Goal: Navigation & Orientation: Find specific page/section

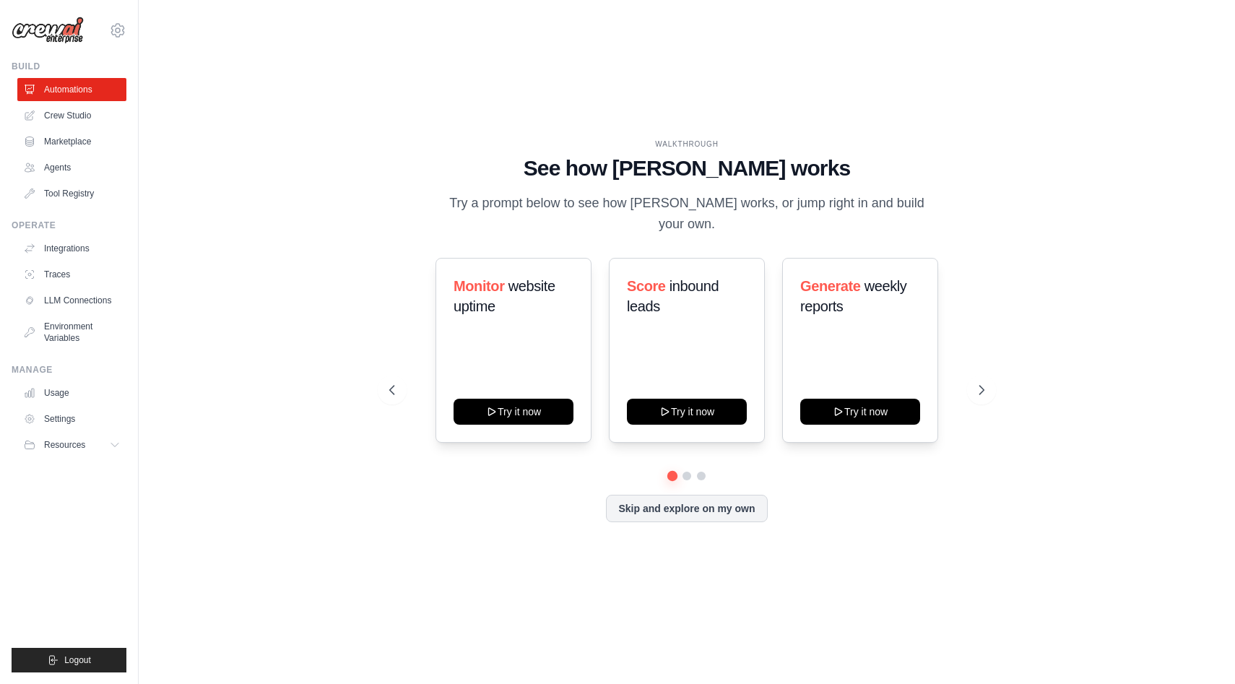
click at [126, 29] on div "[PERSON_NAME][EMAIL_ADDRESS][PERSON_NAME][DOMAIN_NAME] Settings Build Automatio…" at bounding box center [69, 342] width 139 height 684
click at [111, 30] on icon at bounding box center [117, 30] width 17 height 17
click at [111, 30] on icon at bounding box center [117, 30] width 13 height 12
click at [87, 90] on link "Settings" at bounding box center [117, 98] width 127 height 26
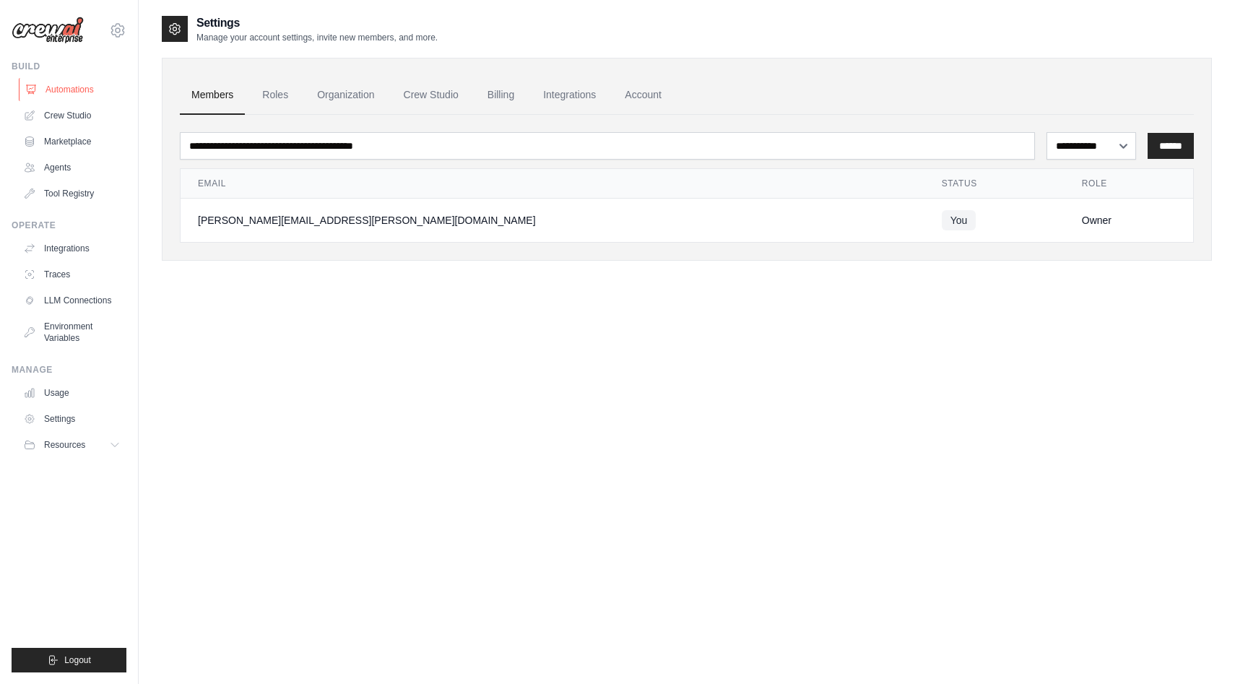
click at [67, 90] on link "Automations" at bounding box center [73, 89] width 109 height 23
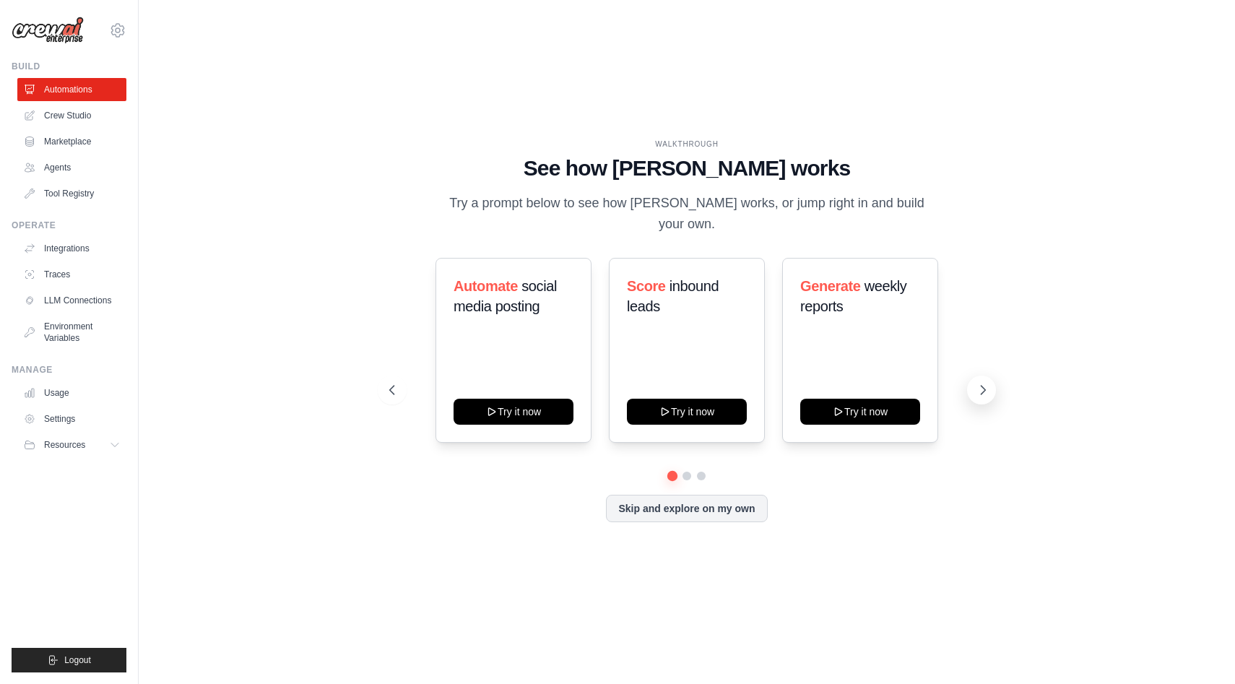
click at [983, 392] on icon at bounding box center [984, 390] width 4 height 9
click at [697, 146] on div "WALKTHROUGH" at bounding box center [686, 144] width 595 height 11
click at [606, 140] on div "WALKTHROUGH" at bounding box center [686, 144] width 595 height 11
